Goal: Transaction & Acquisition: Purchase product/service

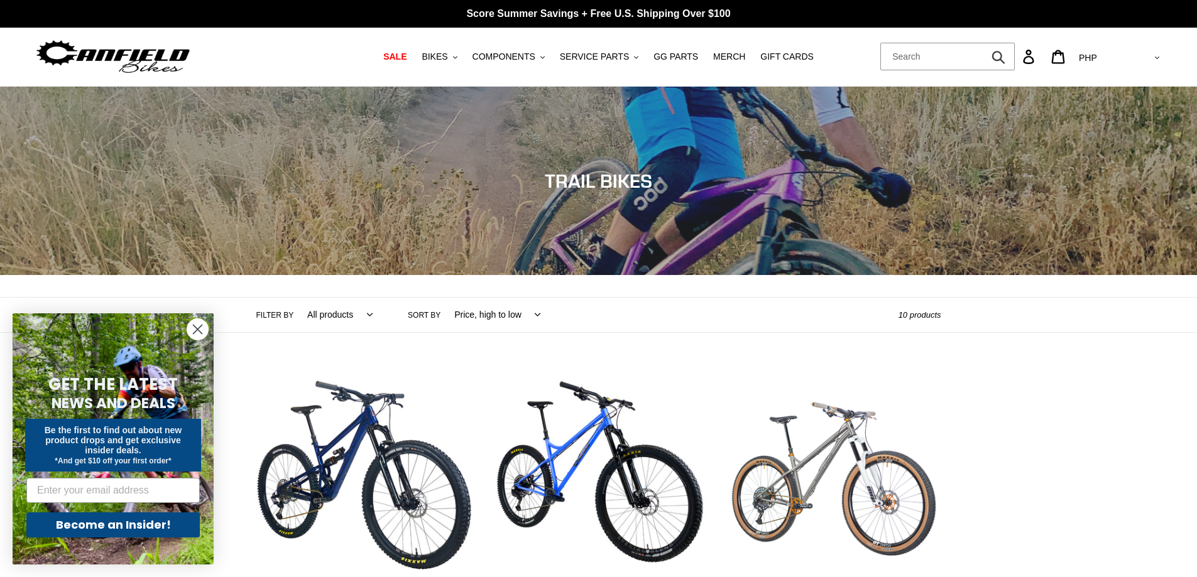
click at [1014, 61] on form "Submit" at bounding box center [947, 57] width 134 height 28
type input "[PERSON_NAME] downhill bike"
click at [984, 43] on button "Submit" at bounding box center [999, 57] width 31 height 28
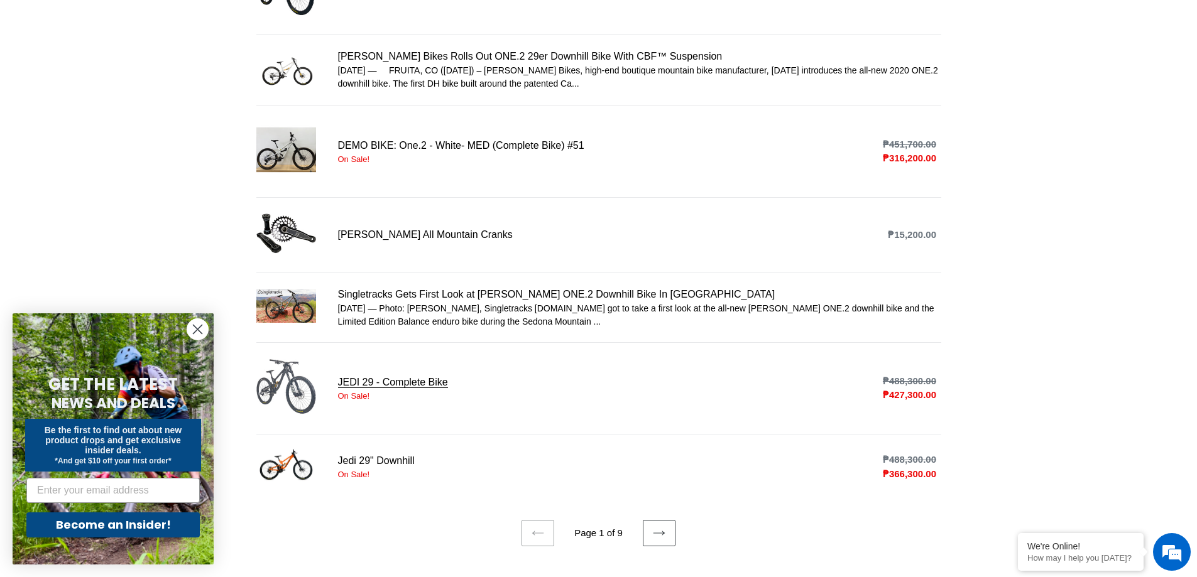
scroll to position [628, 0]
